Goal: Find specific page/section

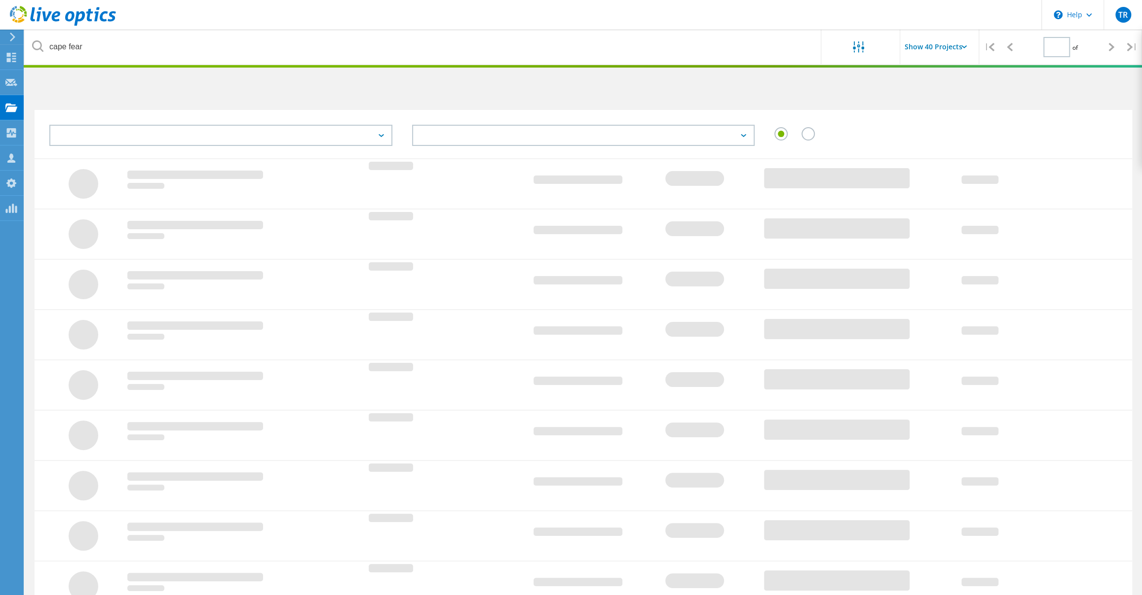
type input "1"
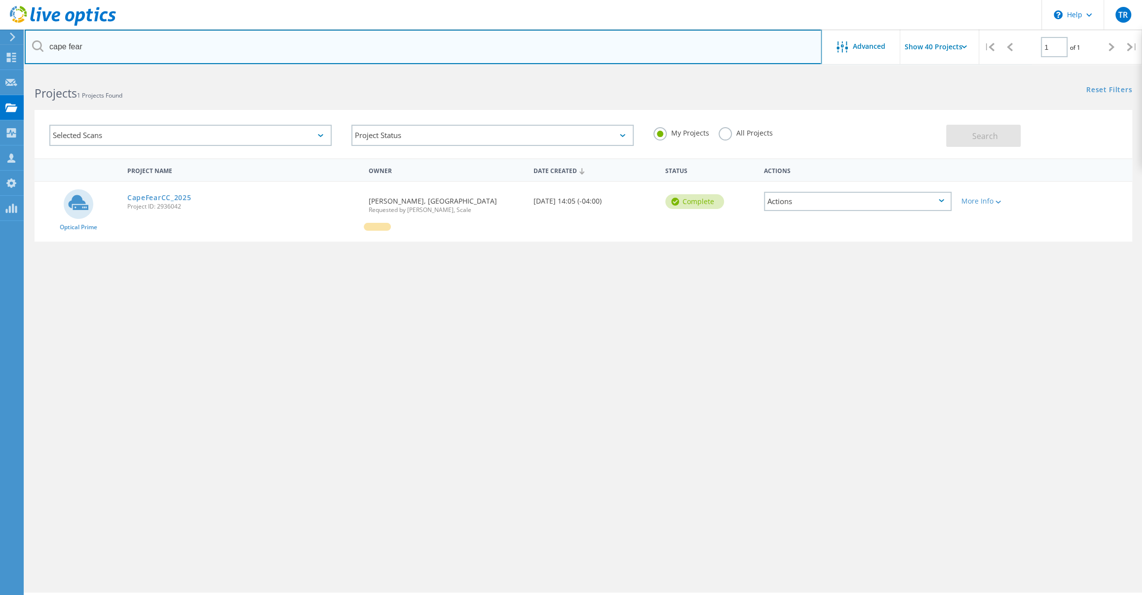
click at [260, 55] on input "cape fear" at bounding box center [423, 47] width 797 height 35
type input "\"
type input "tank"
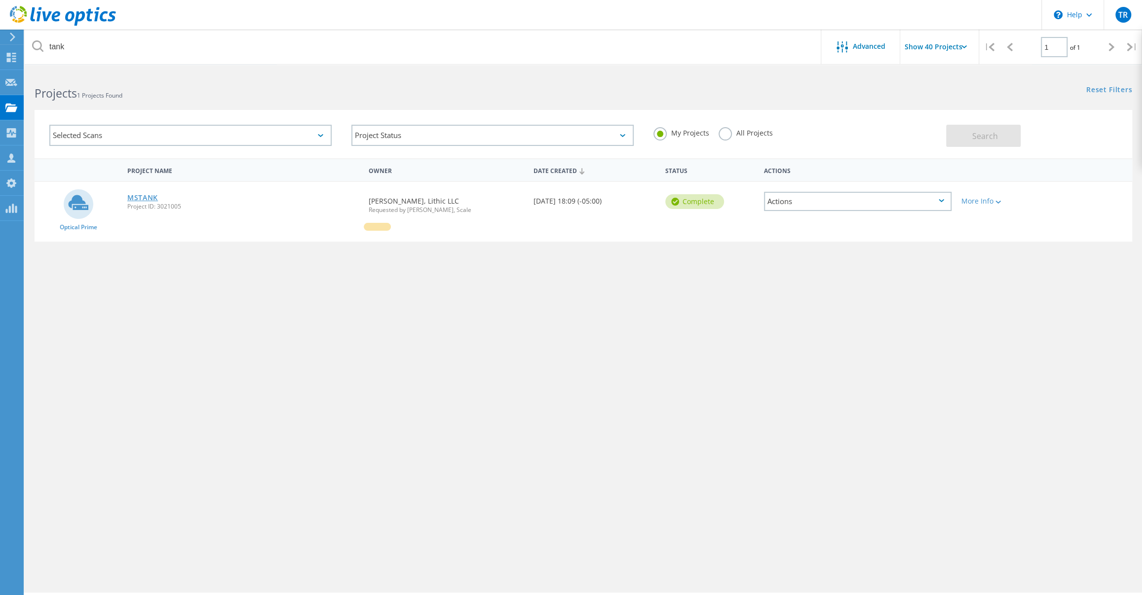
click at [152, 195] on link "MSTANK" at bounding box center [142, 197] width 31 height 7
